Goal: Task Accomplishment & Management: Complete application form

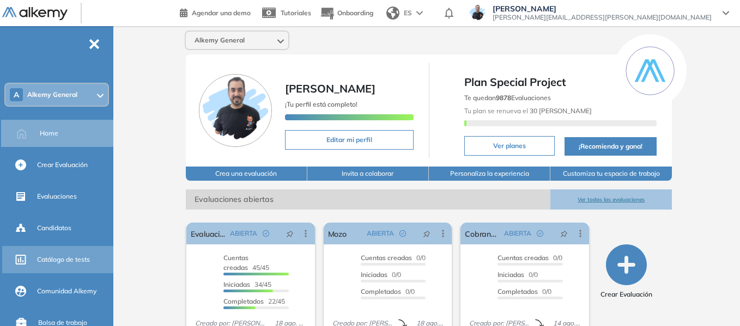
click at [67, 258] on span "Catálogo de tests" at bounding box center [63, 260] width 53 height 10
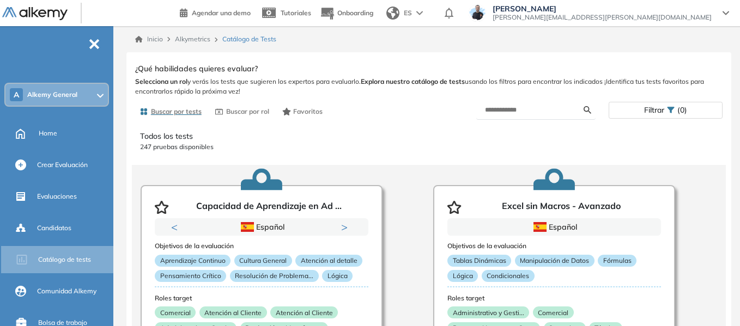
click at [647, 114] on span "Filtrar" at bounding box center [654, 110] width 20 height 16
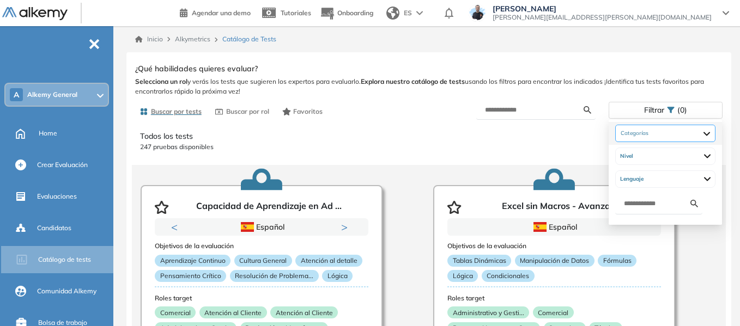
click at [716, 137] on div at bounding box center [665, 133] width 100 height 17
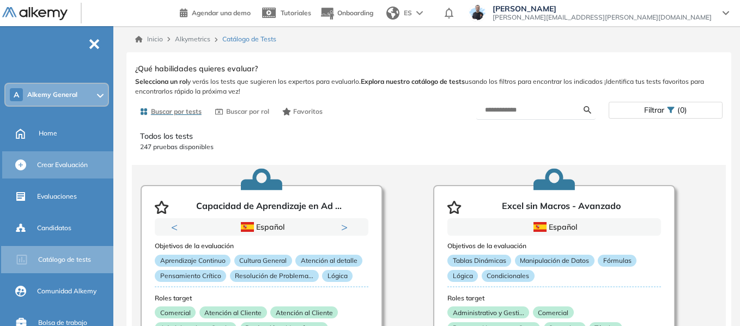
click at [78, 162] on span "Crear Evaluación" at bounding box center [62, 165] width 51 height 10
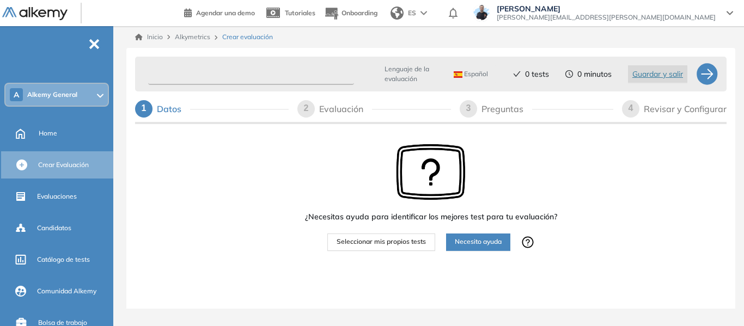
click at [219, 71] on input "text" at bounding box center [251, 74] width 206 height 21
type input "*********"
click at [404, 248] on button "Seleccionar mis propios tests" at bounding box center [382, 242] width 108 height 17
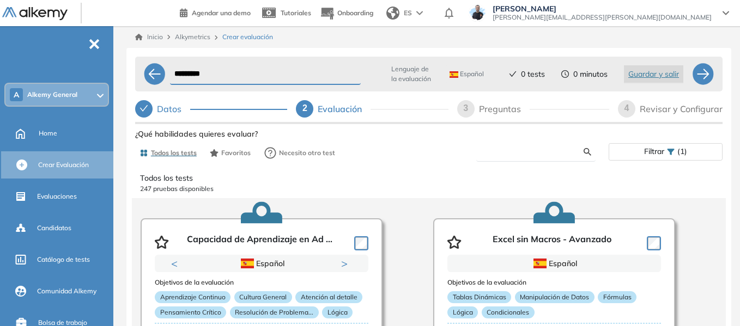
click at [513, 149] on input "text" at bounding box center [534, 152] width 99 height 10
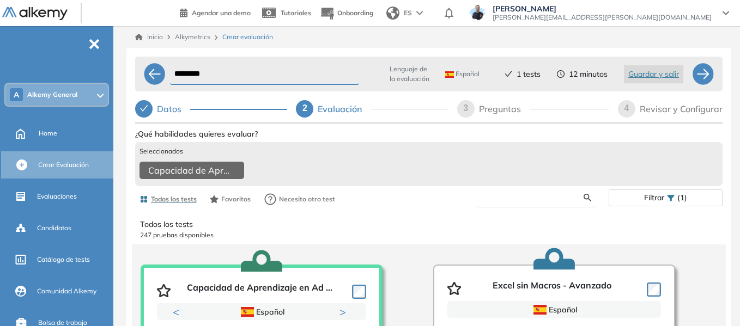
click at [538, 203] on input "text" at bounding box center [534, 198] width 99 height 10
type input "****"
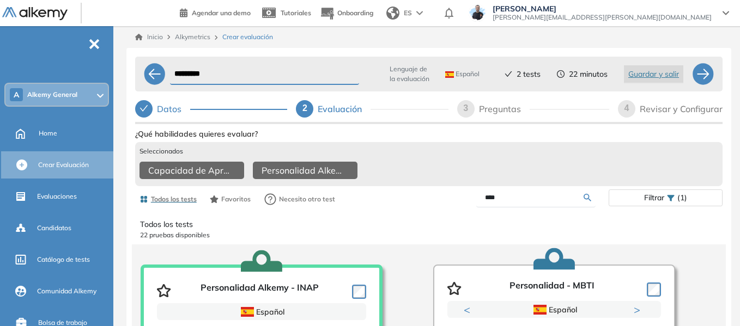
drag, startPoint x: 510, startPoint y: 203, endPoint x: 441, endPoint y: 204, distance: 69.2
click at [441, 204] on div "****" at bounding box center [519, 198] width 180 height 19
type input "****"
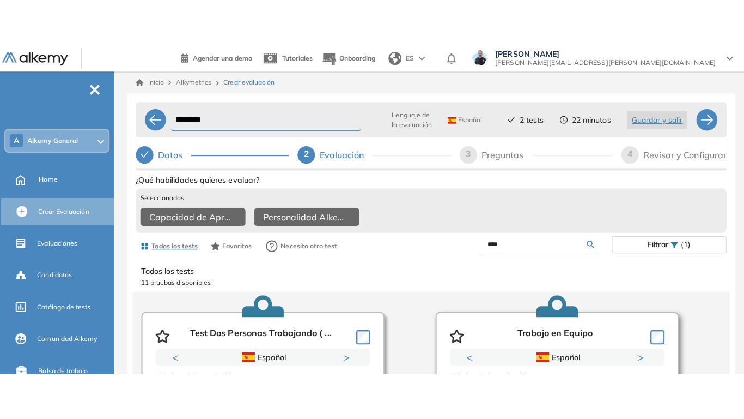
scroll to position [54, 0]
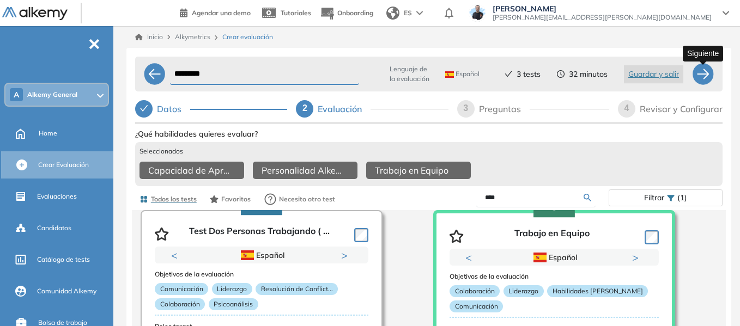
click at [702, 73] on div at bounding box center [703, 74] width 22 height 22
select select "*****"
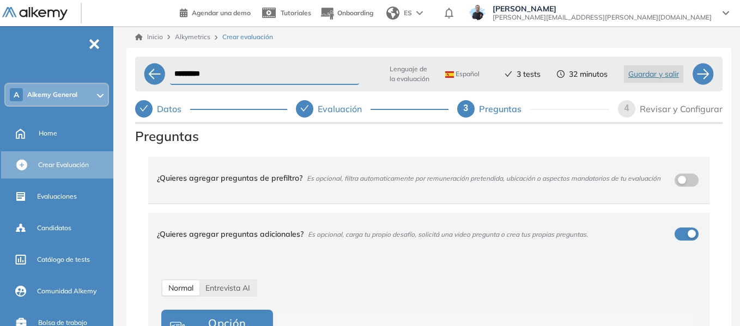
click at [124, 61] on div "Inicio Alkymetrics Crear evaluación ********* Lenguaje de la evaluación Español…" at bounding box center [429, 209] width 622 height 366
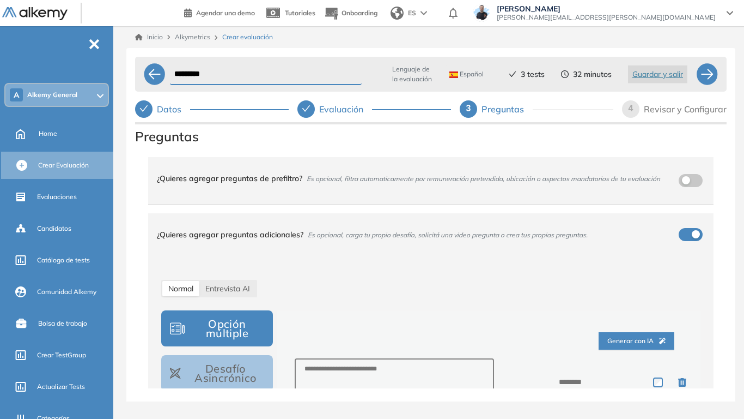
click at [124, 127] on div "Inicio Alkymetrics Crear evaluación ********* Lenguaje de la evaluación Español…" at bounding box center [431, 213] width 627 height 375
click at [692, 180] on button "button" at bounding box center [691, 180] width 24 height 13
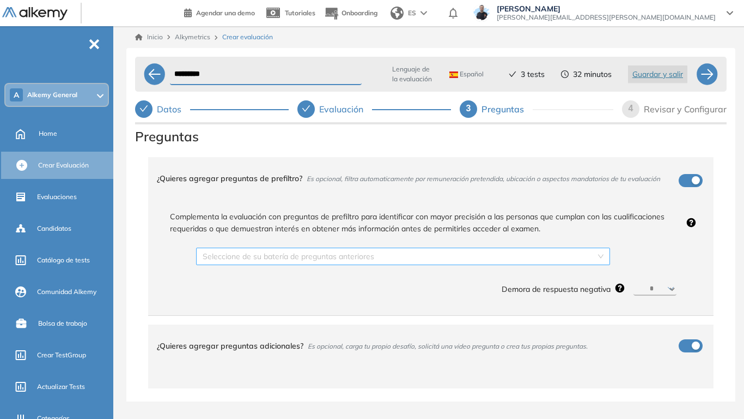
click at [365, 252] on input "search" at bounding box center [399, 256] width 393 height 16
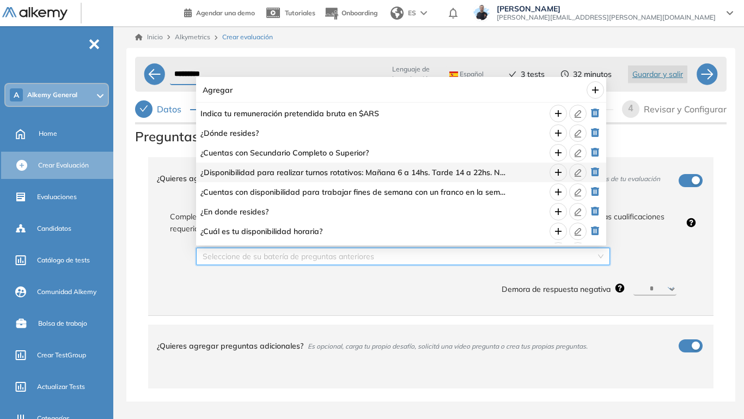
click at [128, 204] on div "********* Lenguaje de la evaluación Español Español Inglés Portugués 3 tests 32…" at bounding box center [430, 235] width 609 height 375
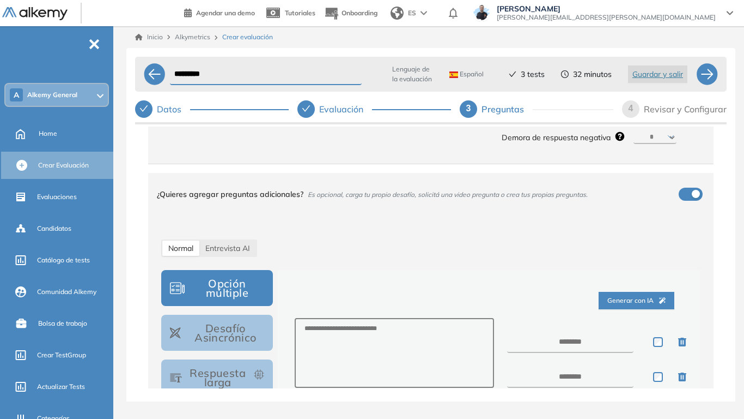
scroll to position [218, 0]
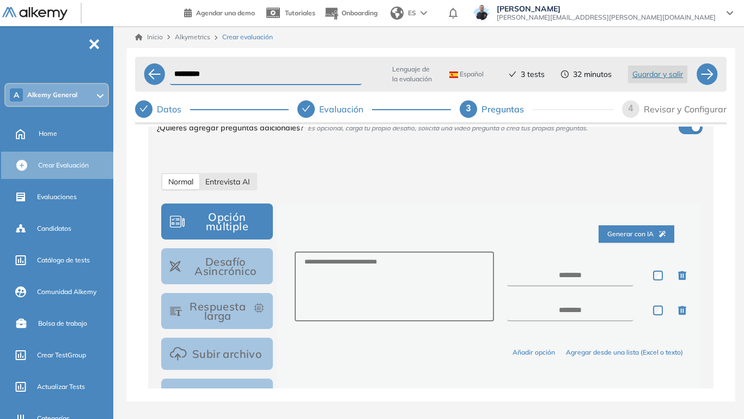
click at [239, 183] on span "Entrevista AI" at bounding box center [227, 182] width 45 height 10
select select "***"
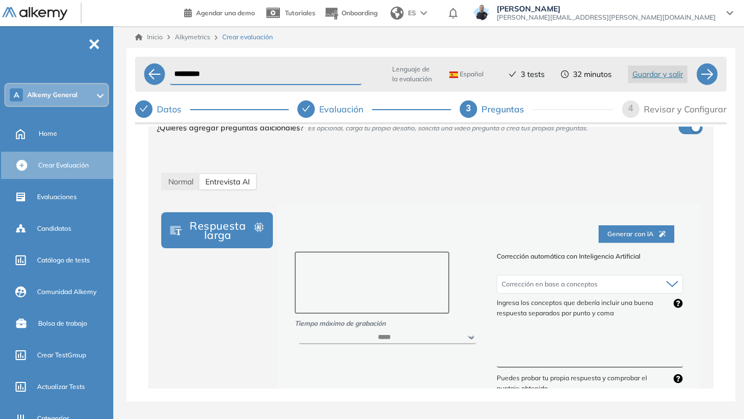
click at [386, 282] on textarea at bounding box center [372, 282] width 155 height 62
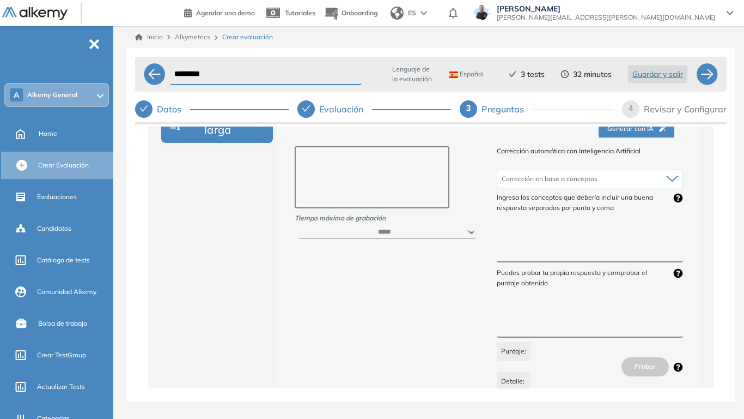
scroll to position [327, 0]
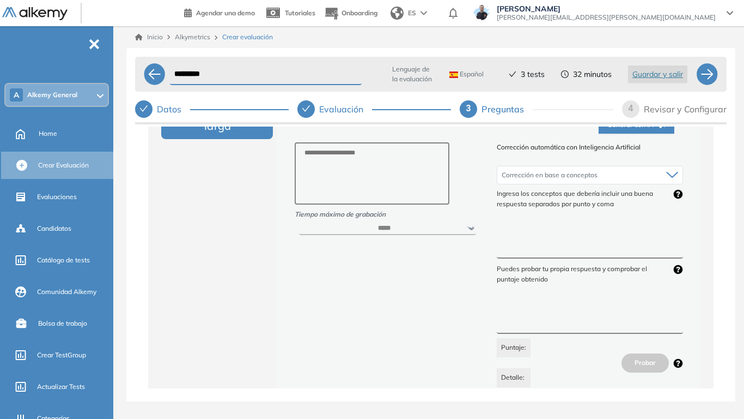
click at [522, 225] on textarea at bounding box center [590, 238] width 186 height 41
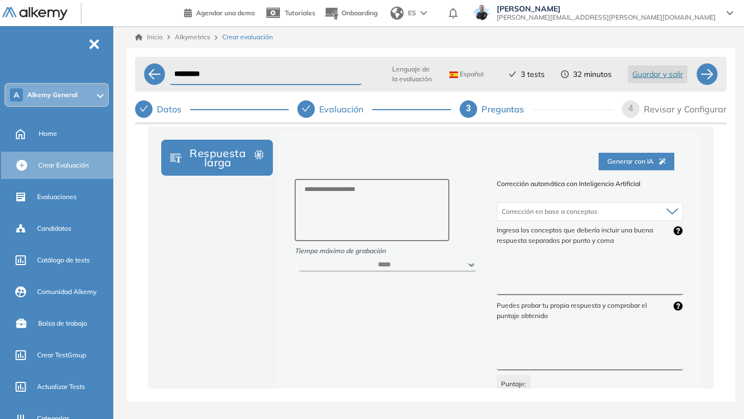
scroll to position [272, 0]
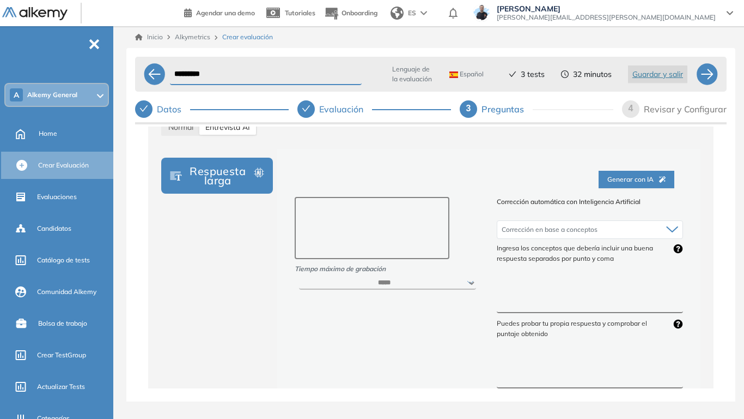
click at [331, 215] on textarea at bounding box center [372, 228] width 155 height 62
click at [714, 74] on div at bounding box center [707, 74] width 22 height 22
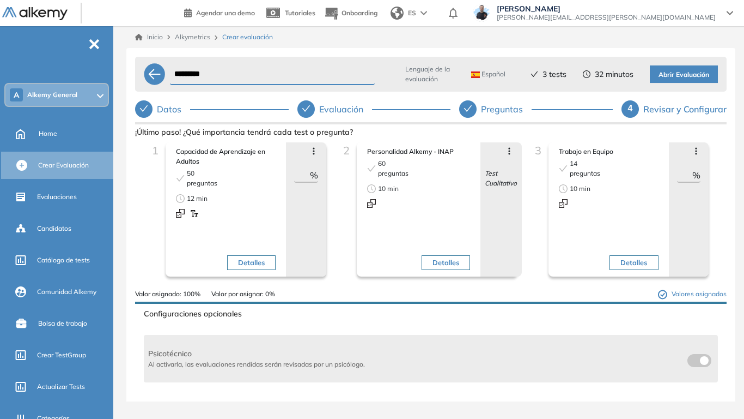
click at [702, 75] on span "Abrir Evaluación" at bounding box center [684, 75] width 51 height 10
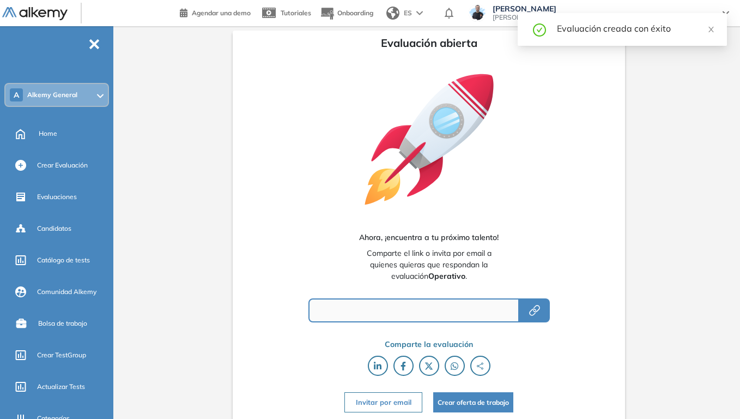
type input "**********"
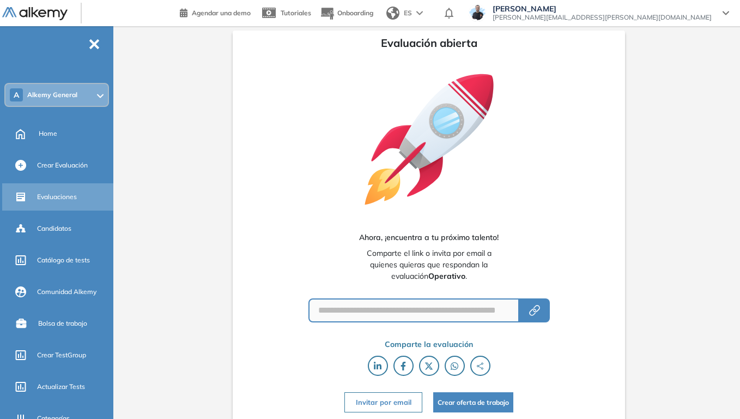
click at [62, 199] on span "Evaluaciones" at bounding box center [57, 197] width 40 height 10
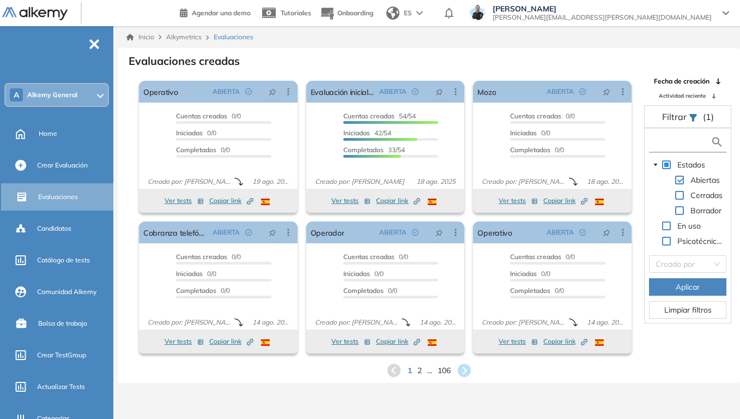
click at [675, 142] on input "text" at bounding box center [681, 141] width 59 height 11
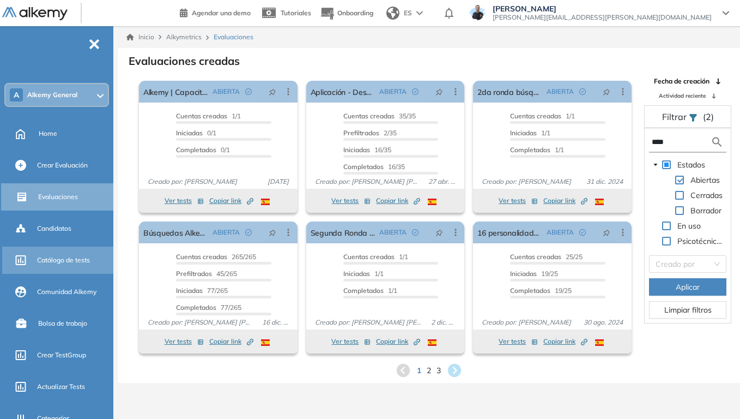
type input "****"
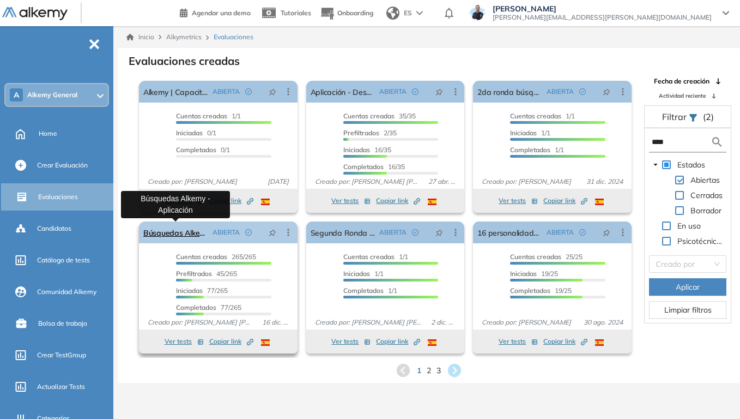
click at [184, 234] on link "Búsquedas Alkemy - Aplicación" at bounding box center [175, 232] width 65 height 22
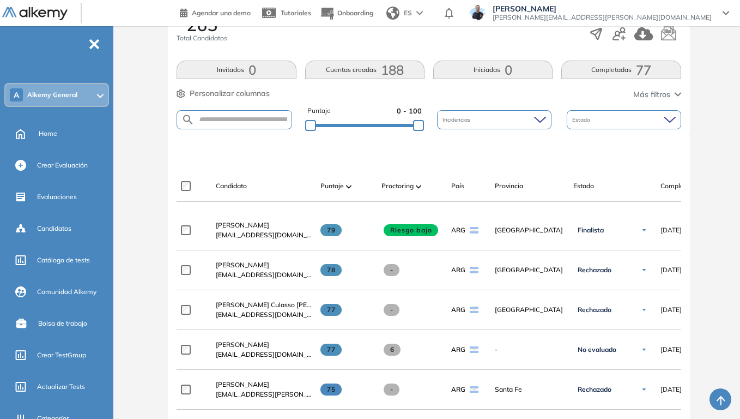
scroll to position [218, 0]
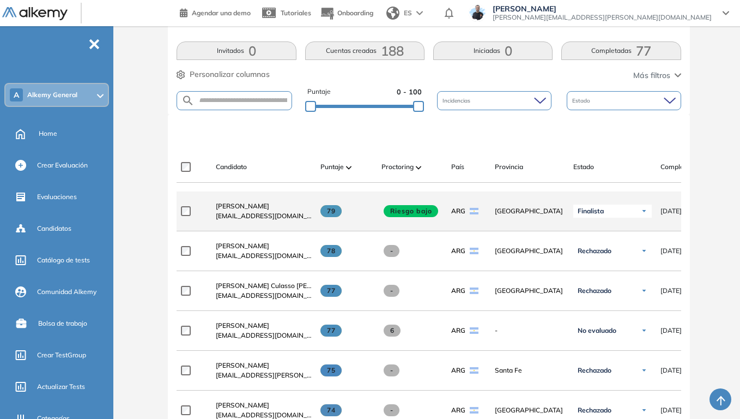
drag, startPoint x: 327, startPoint y: 214, endPoint x: 339, endPoint y: 217, distance: 12.4
click at [339, 217] on span "79" at bounding box center [330, 211] width 21 height 12
click at [258, 209] on span "[PERSON_NAME]" at bounding box center [242, 206] width 53 height 8
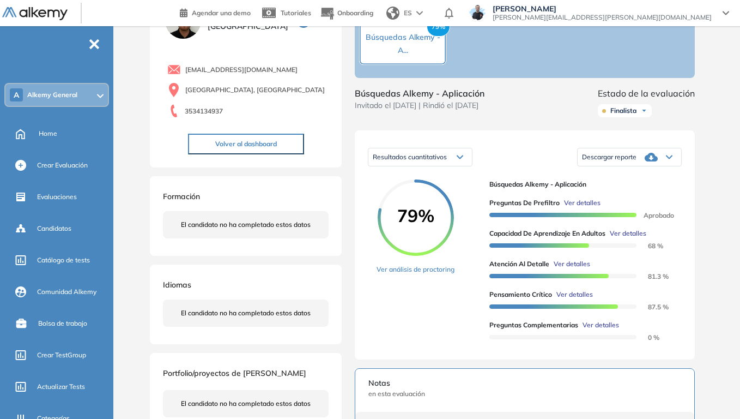
scroll to position [109, 0]
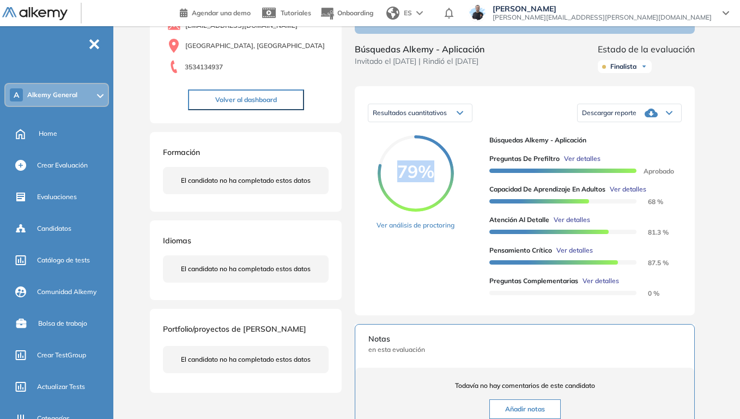
drag, startPoint x: 398, startPoint y: 185, endPoint x: 432, endPoint y: 187, distance: 33.8
click at [432, 180] on span "79%" at bounding box center [416, 170] width 76 height 17
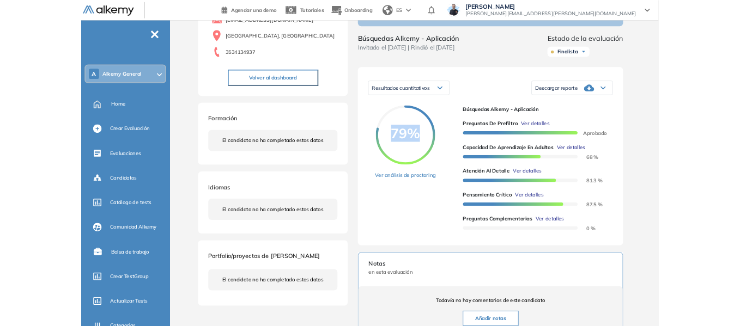
scroll to position [163, 0]
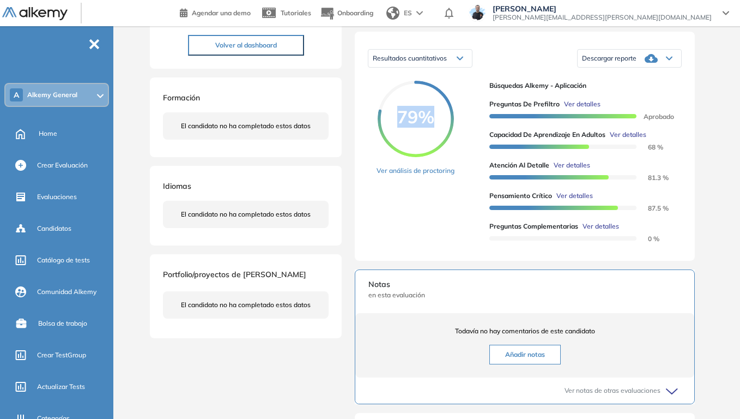
click at [669, 60] on icon at bounding box center [669, 58] width 7 height 4
click at [640, 103] on li "Descargar informe resumido" at bounding box center [623, 97] width 81 height 11
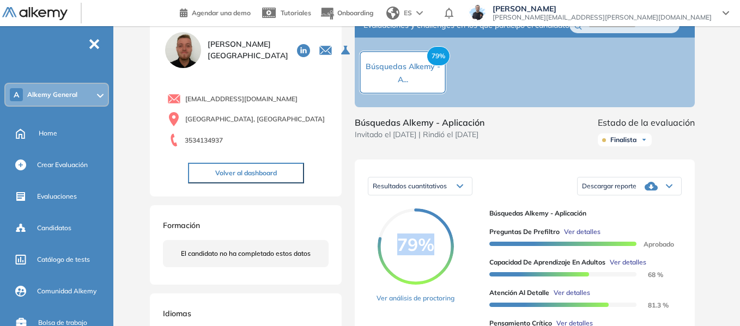
scroll to position [54, 0]
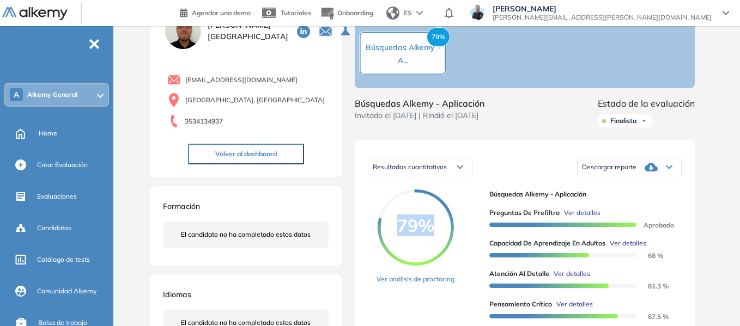
click at [625, 125] on span "Finalista" at bounding box center [623, 121] width 26 height 9
click at [411, 226] on span "79%" at bounding box center [416, 225] width 76 height 17
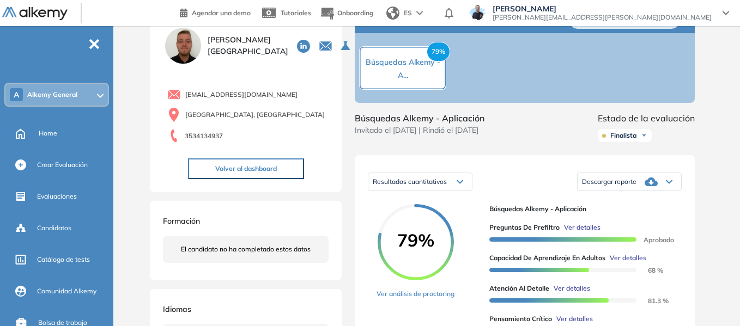
scroll to position [0, 0]
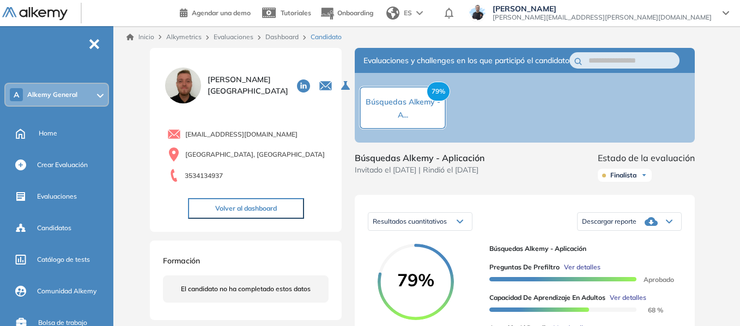
click at [283, 38] on link "Dashboard" at bounding box center [281, 37] width 33 height 8
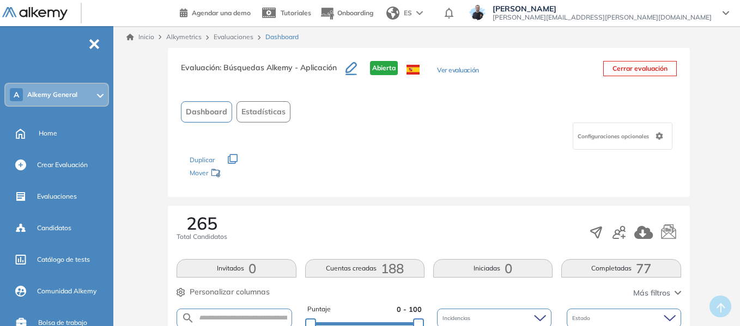
scroll to position [108, 0]
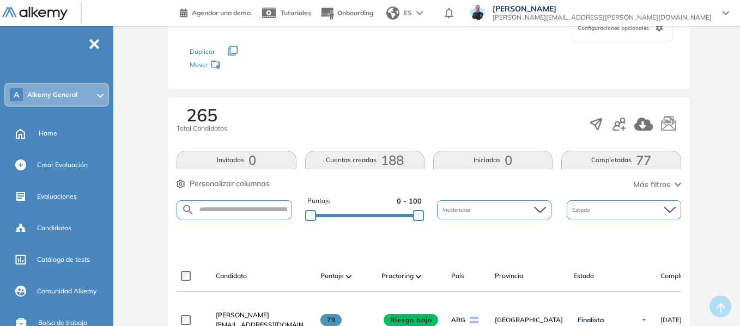
click at [265, 9] on span "Estadísticas" at bounding box center [263, 3] width 44 height 11
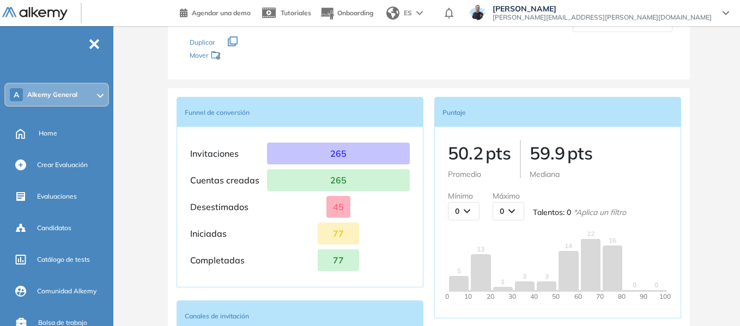
scroll to position [54, 0]
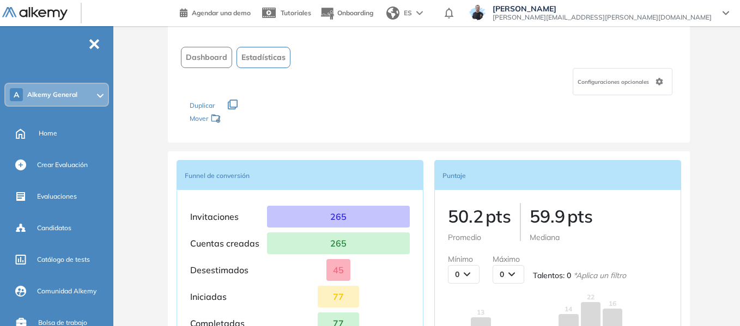
click at [209, 57] on span "Dashboard" at bounding box center [206, 57] width 41 height 11
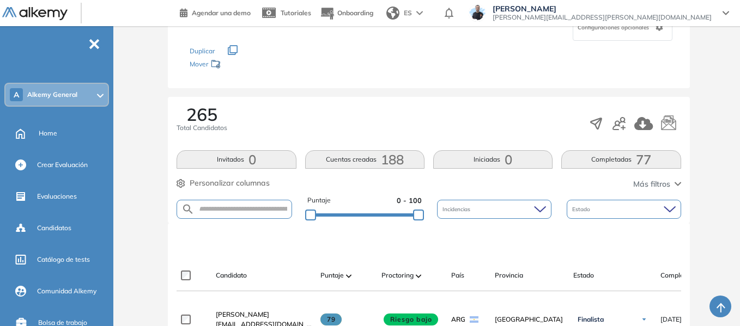
scroll to position [0, 0]
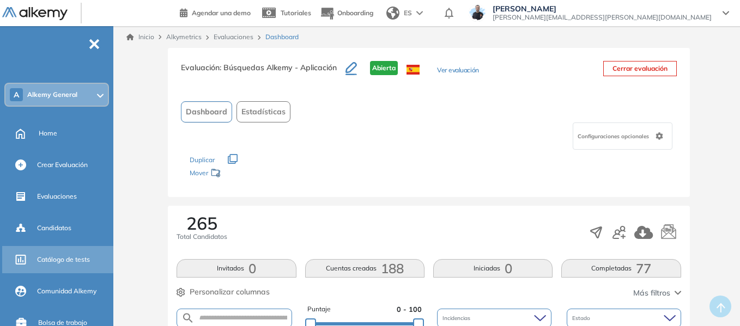
click at [70, 256] on span "Catálogo de tests" at bounding box center [63, 260] width 53 height 10
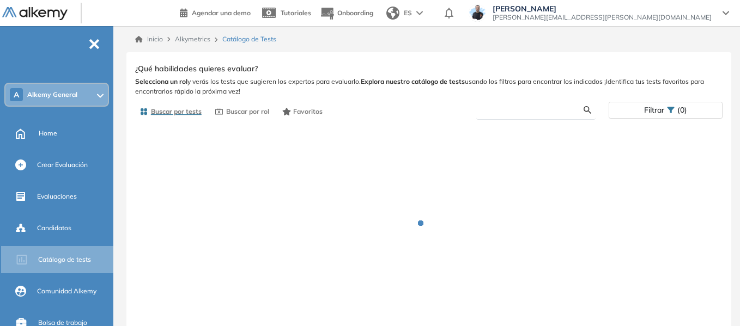
click at [516, 113] on input "text" at bounding box center [534, 110] width 99 height 10
type input "***"
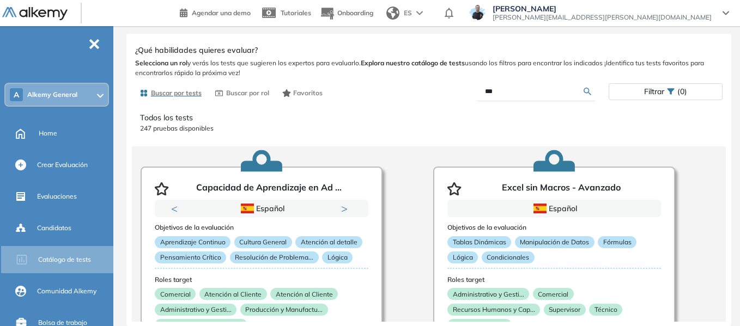
scroll to position [54, 0]
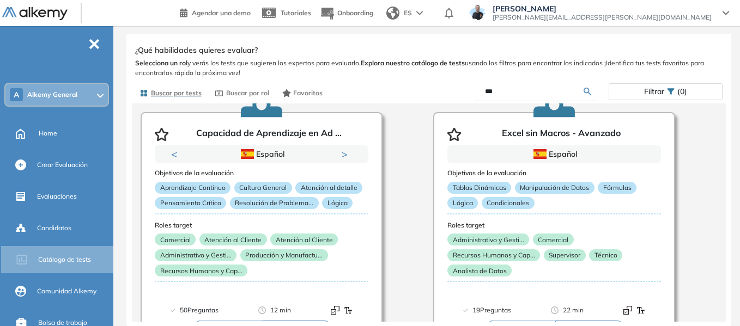
click at [522, 88] on input "***" at bounding box center [534, 92] width 99 height 10
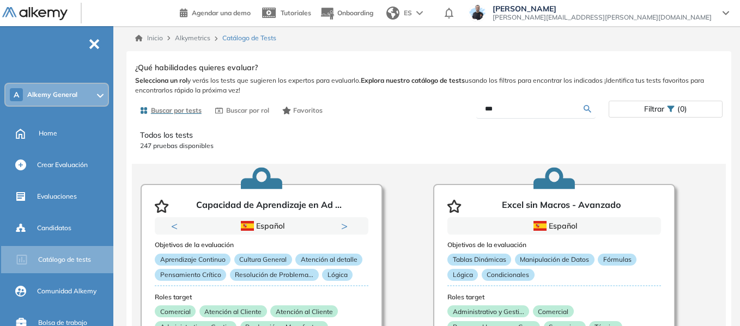
scroll to position [0, 0]
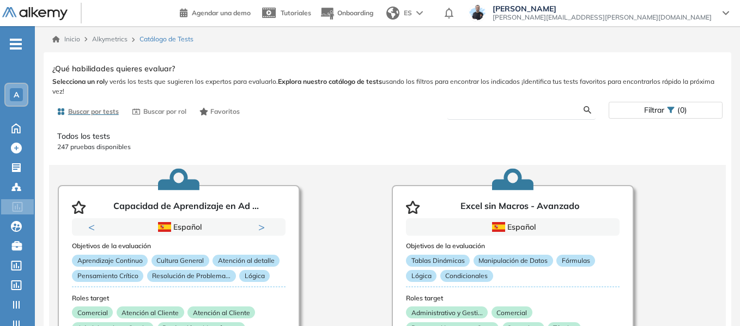
click at [485, 111] on input "text" at bounding box center [520, 110] width 128 height 10
type input "*"
type input "***"
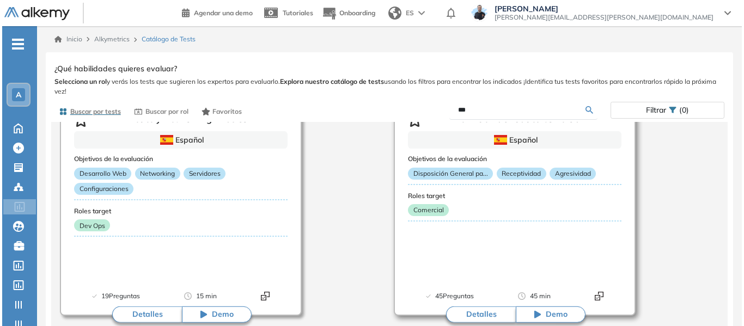
scroll to position [89, 0]
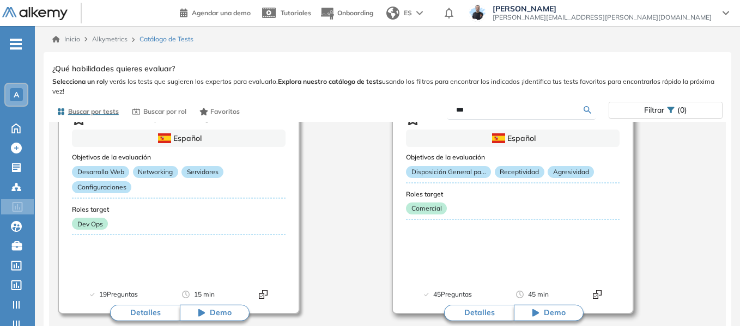
click at [481, 312] on button "Detalles" at bounding box center [479, 313] width 70 height 16
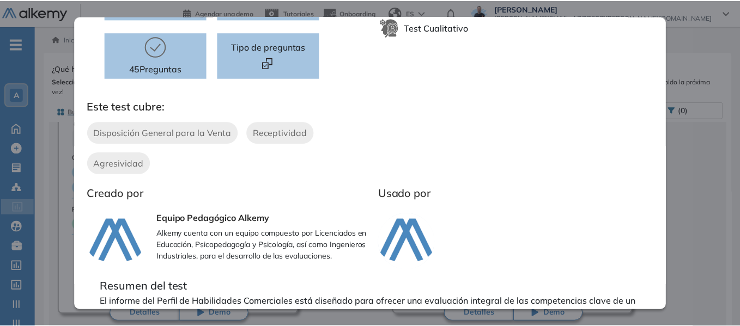
scroll to position [0, 0]
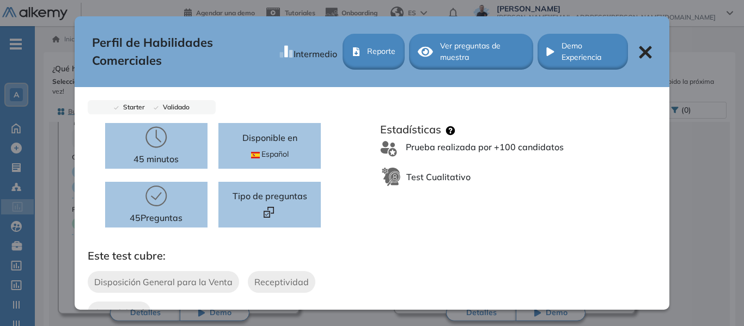
click at [640, 54] on icon at bounding box center [646, 52] width 13 height 13
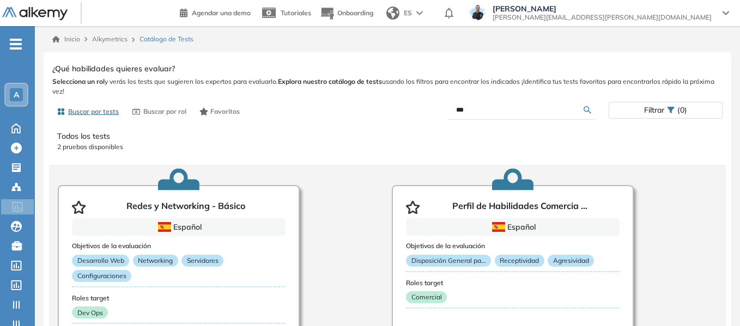
click at [19, 99] on span "A" at bounding box center [16, 94] width 5 height 9
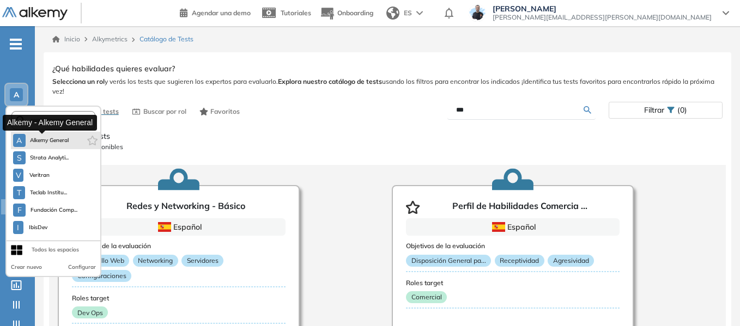
click at [60, 141] on span "Alkemy General" at bounding box center [49, 140] width 39 height 9
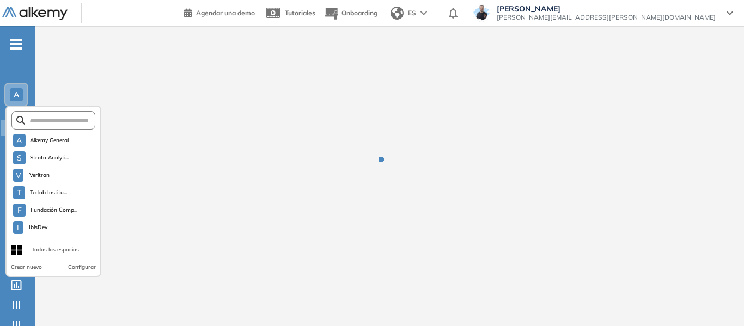
click at [18, 44] on icon "-" at bounding box center [16, 44] width 12 height 2
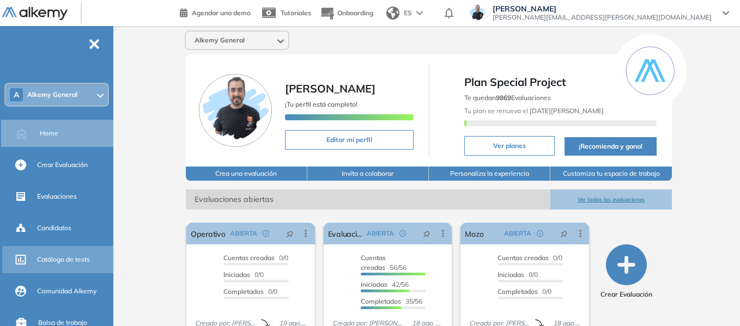
click at [65, 262] on span "Catálogo de tests" at bounding box center [63, 260] width 53 height 10
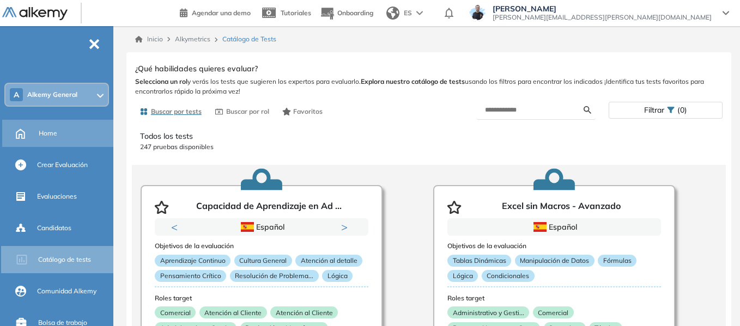
click at [46, 136] on span "Home" at bounding box center [48, 134] width 19 height 10
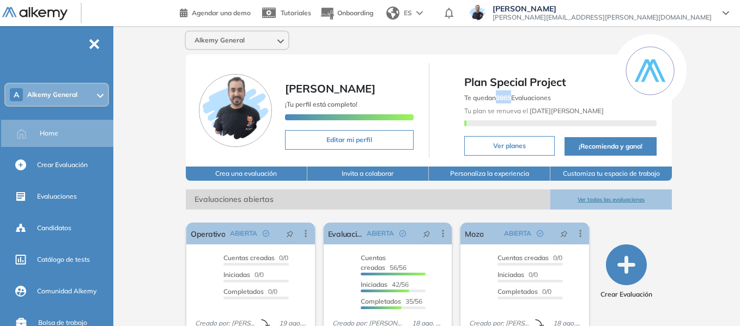
drag, startPoint x: 499, startPoint y: 96, endPoint x: 513, endPoint y: 98, distance: 13.7
click at [511, 98] on b "9869" at bounding box center [503, 98] width 15 height 8
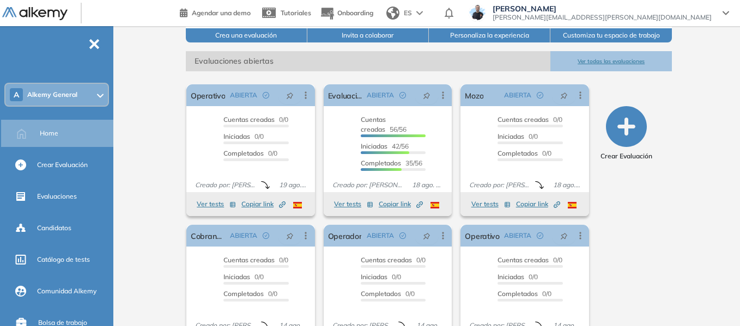
scroll to position [163, 0]
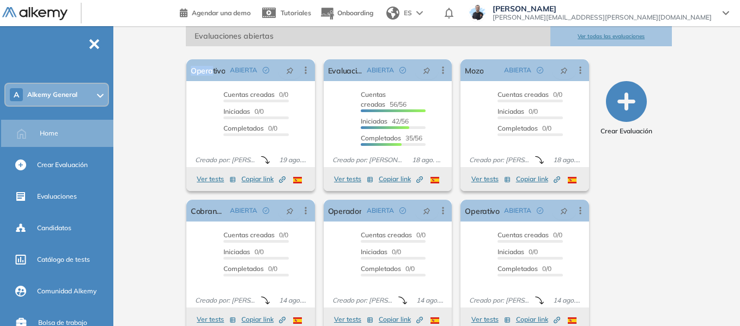
drag, startPoint x: 186, startPoint y: 53, endPoint x: 213, endPoint y: 54, distance: 26.7
click at [213, 54] on div "El proctoring será activado ¡Importante!: Los usuarios que ya realizaron la eva…" at bounding box center [429, 191] width 502 height 290
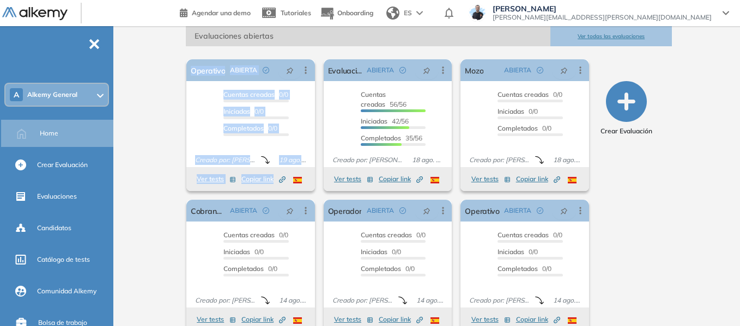
drag, startPoint x: 180, startPoint y: 58, endPoint x: 305, endPoint y: 191, distance: 182.0
click at [305, 191] on div "El proctoring será activado ¡Importante!: Los usuarios que ya realizaron la eva…" at bounding box center [429, 191] width 502 height 290
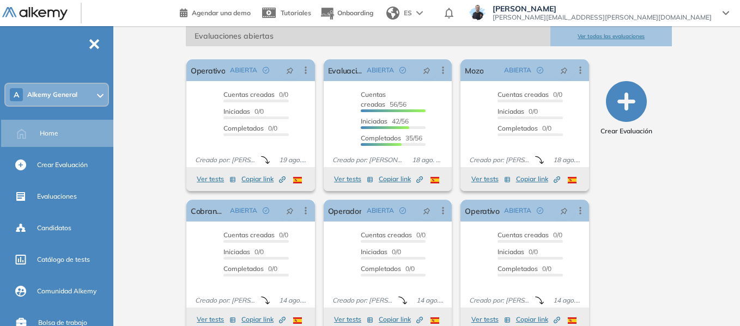
click at [318, 181] on div "El proctoring será activado ¡Importante!: Los usuarios que ya realizaron la eva…" at bounding box center [250, 125] width 137 height 141
click at [152, 69] on div "Alkemy General Miguel Gomez ¡Tu perfil está completo! Editar mi perfil Plan Spe…" at bounding box center [429, 104] width 622 height 482
click at [160, 68] on div "Alkemy General Miguel Gomez ¡Tu perfil está completo! Editar mi perfil Plan Spe…" at bounding box center [429, 104] width 622 height 482
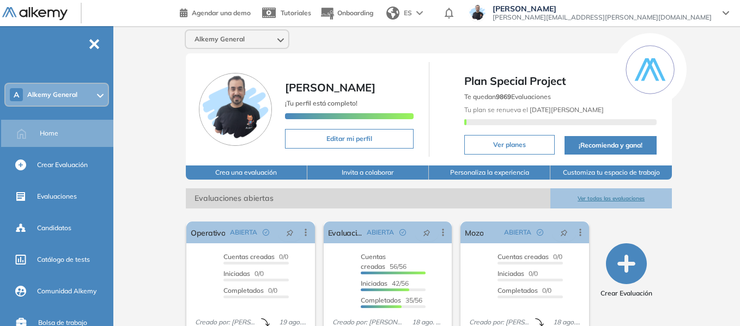
scroll to position [0, 0]
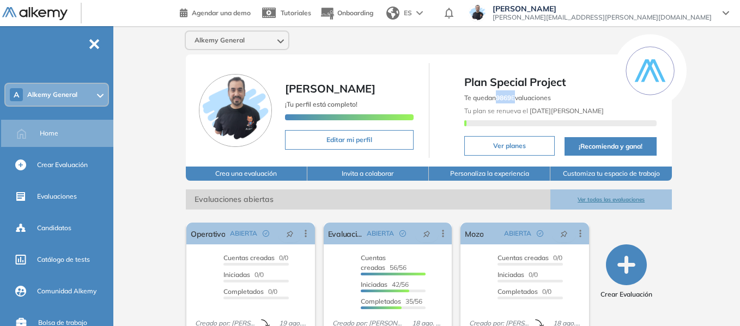
drag, startPoint x: 498, startPoint y: 99, endPoint x: 514, endPoint y: 99, distance: 16.4
click at [514, 99] on span "Te quedan 9869 Evaluaciones" at bounding box center [507, 98] width 87 height 8
click at [144, 103] on div "Alkemy General Miguel Gomez ¡Tu perfil está completo! Editar mi perfil Plan Spe…" at bounding box center [429, 267] width 622 height 482
